Goal: Navigation & Orientation: Find specific page/section

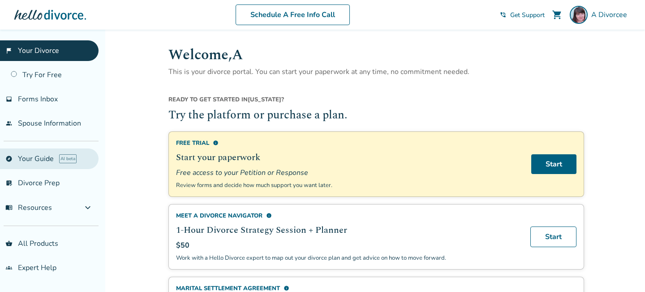
click at [42, 159] on link "explore Your Guide AI beta" at bounding box center [49, 158] width 99 height 21
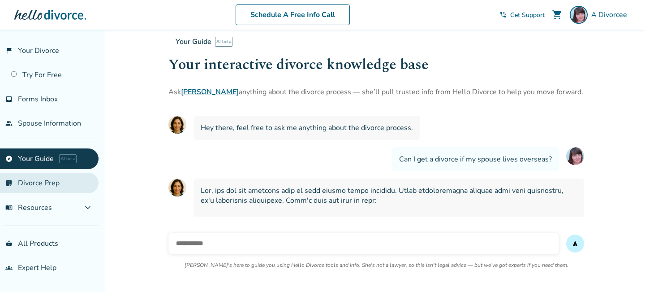
click at [30, 184] on link "list_alt_check Divorce Prep" at bounding box center [49, 182] width 99 height 21
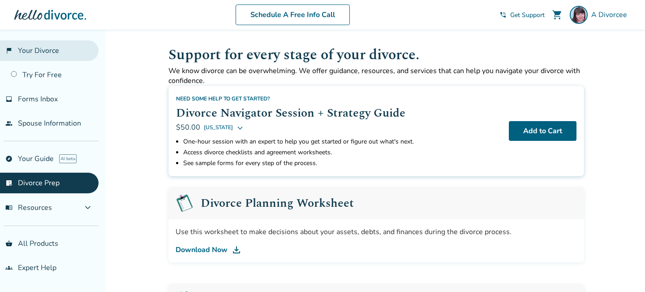
click at [52, 55] on link "flag_2 Your Divorce" at bounding box center [49, 50] width 99 height 21
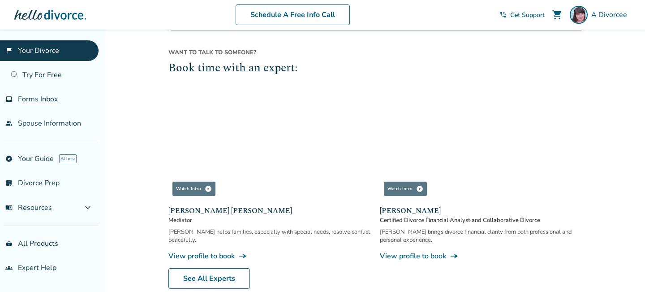
scroll to position [877, 0]
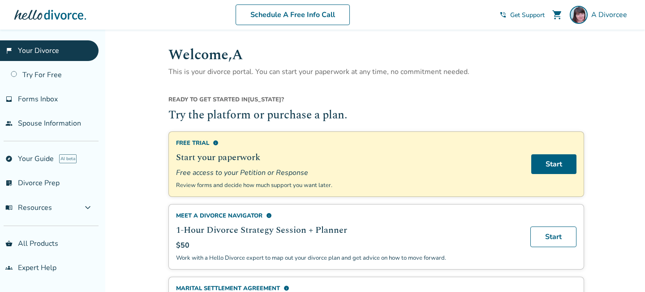
click at [44, 49] on link "flag_2 Your Divorce" at bounding box center [49, 50] width 99 height 21
click at [327, 113] on h2 "Try the platform or purchase a plan." at bounding box center [376, 115] width 416 height 17
click at [22, 97] on span "Forms Inbox" at bounding box center [38, 99] width 40 height 10
